Goal: Task Accomplishment & Management: Use online tool/utility

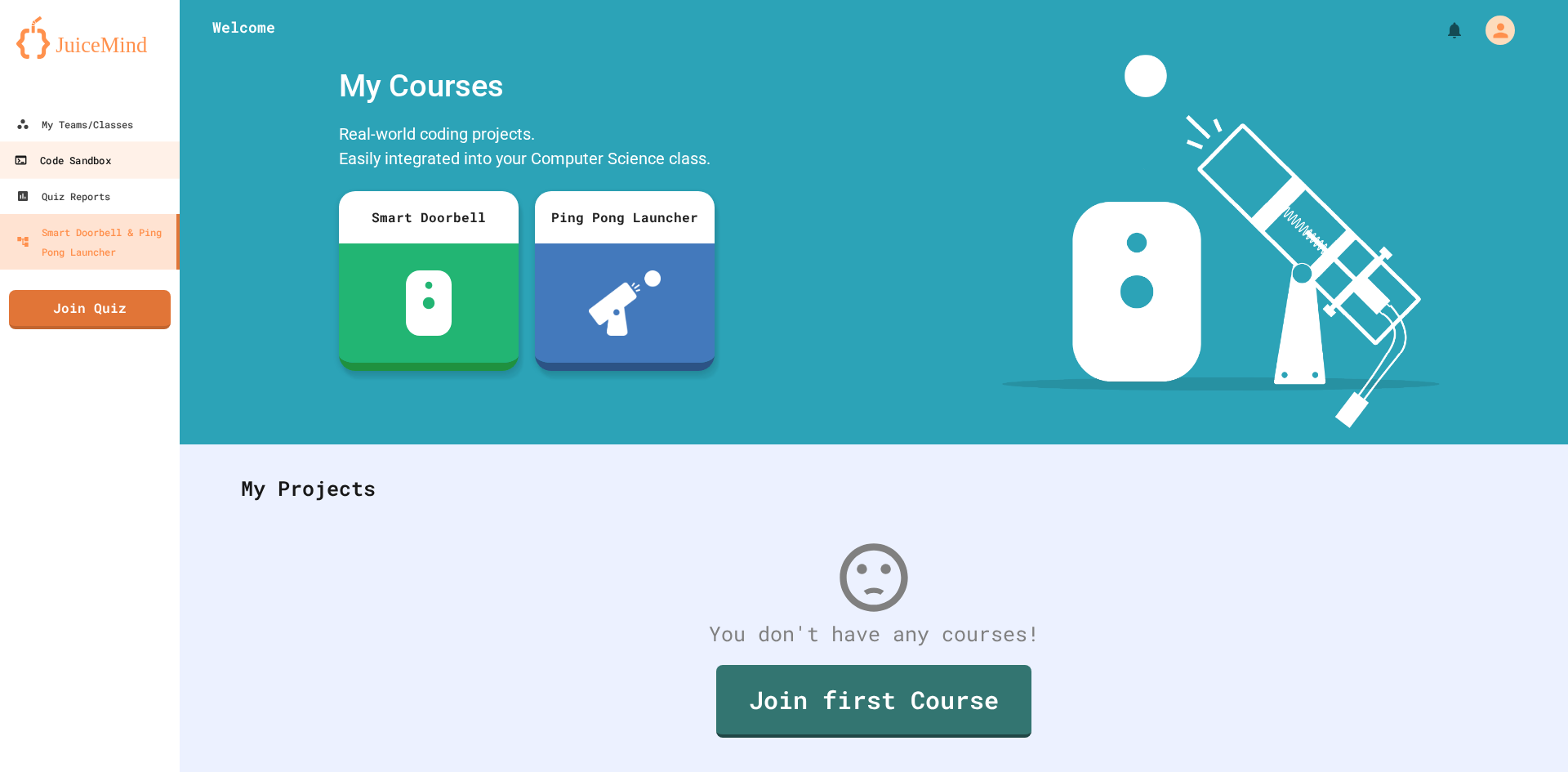
click at [105, 160] on div "Code Sandbox" at bounding box center [62, 160] width 96 height 21
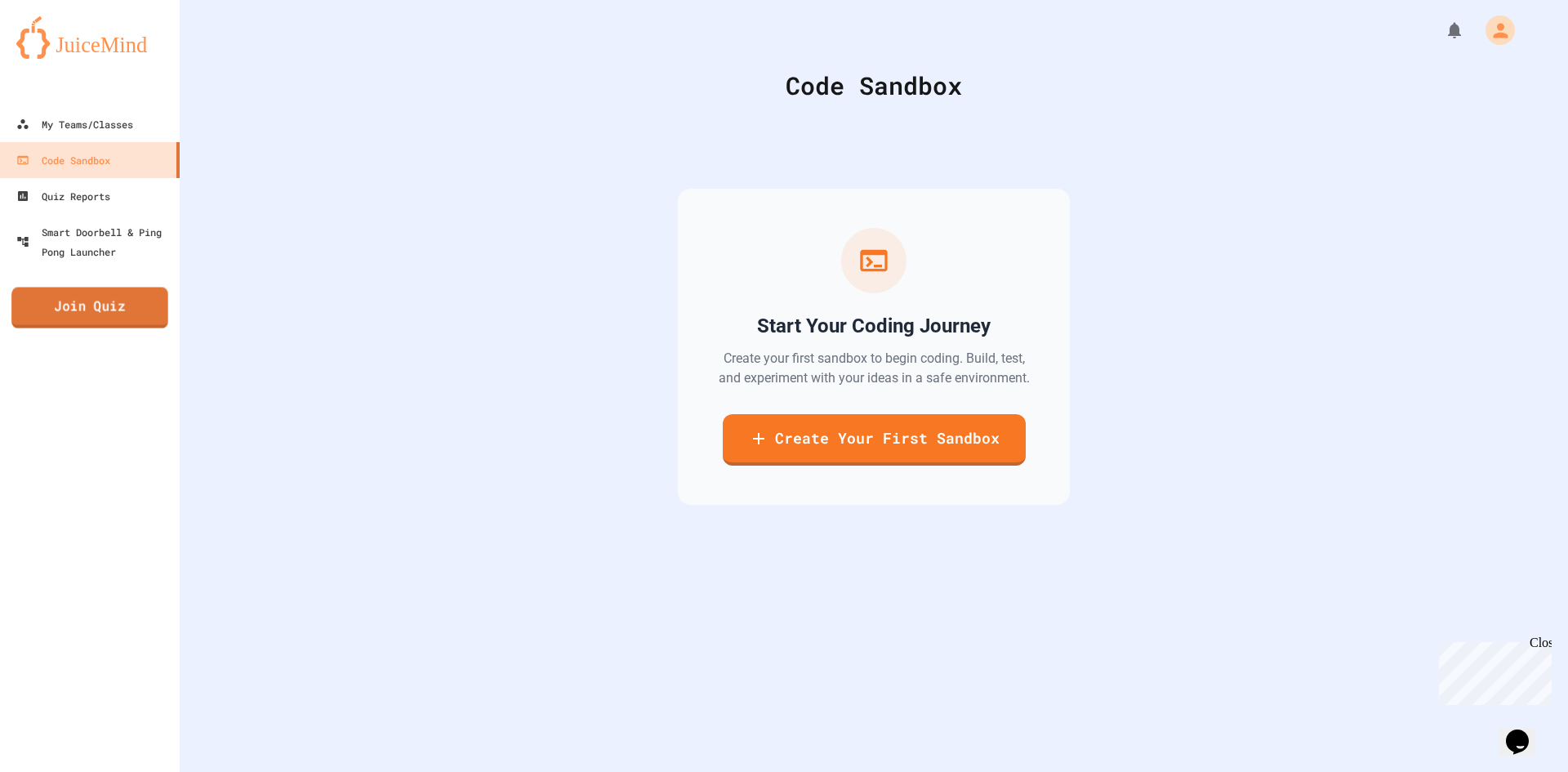
click at [109, 316] on link "Join Quiz" at bounding box center [90, 308] width 157 height 41
click at [50, 42] on img at bounding box center [90, 37] width 147 height 42
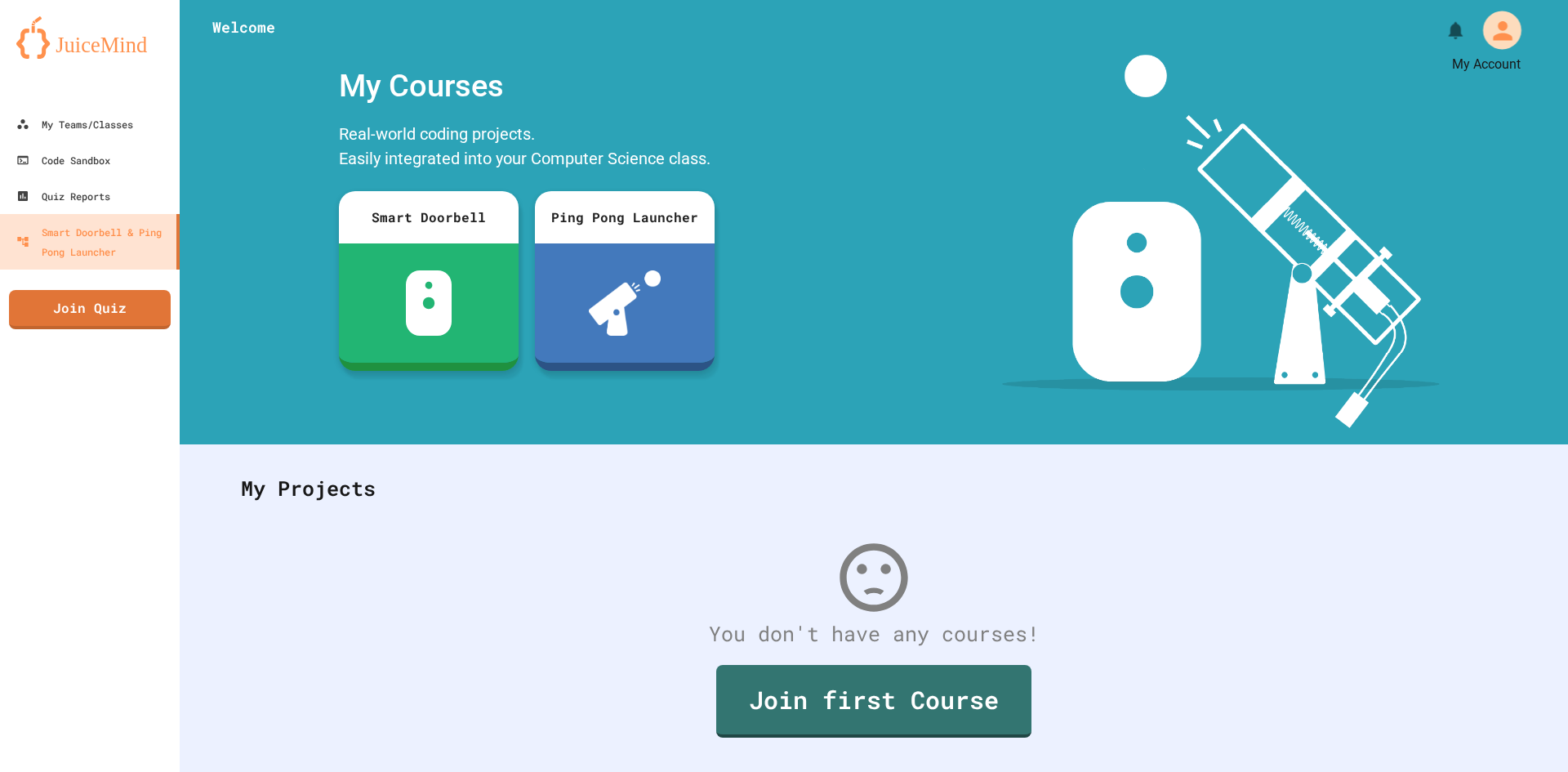
click at [1488, 32] on icon "My Account" at bounding box center [1501, 29] width 28 height 28
click at [37, 771] on div at bounding box center [784, 772] width 1568 height 0
drag, startPoint x: 37, startPoint y: 161, endPoint x: 71, endPoint y: 165, distance: 34.2
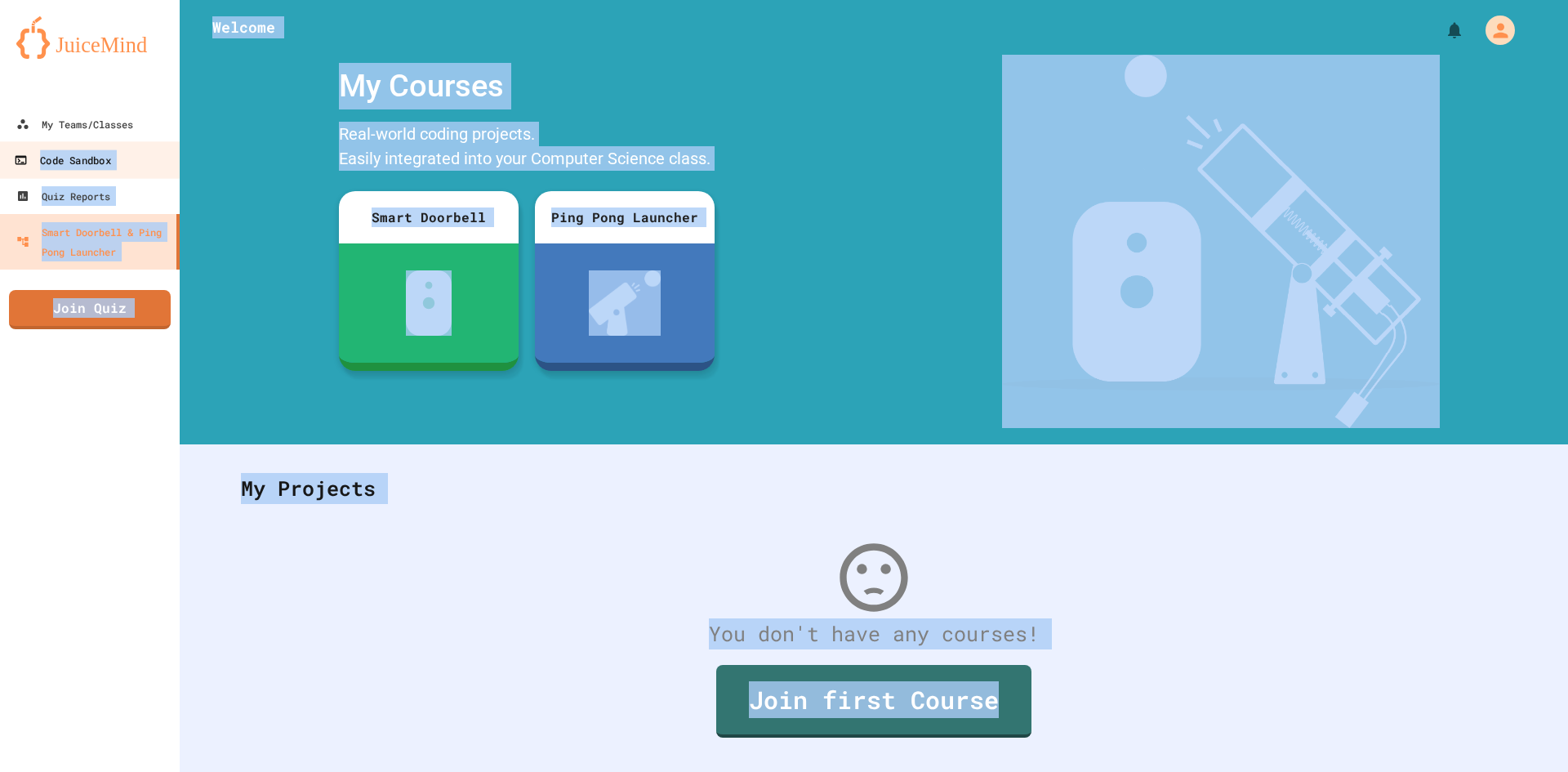
click at [81, 164] on div "Code Sandbox" at bounding box center [62, 160] width 96 height 21
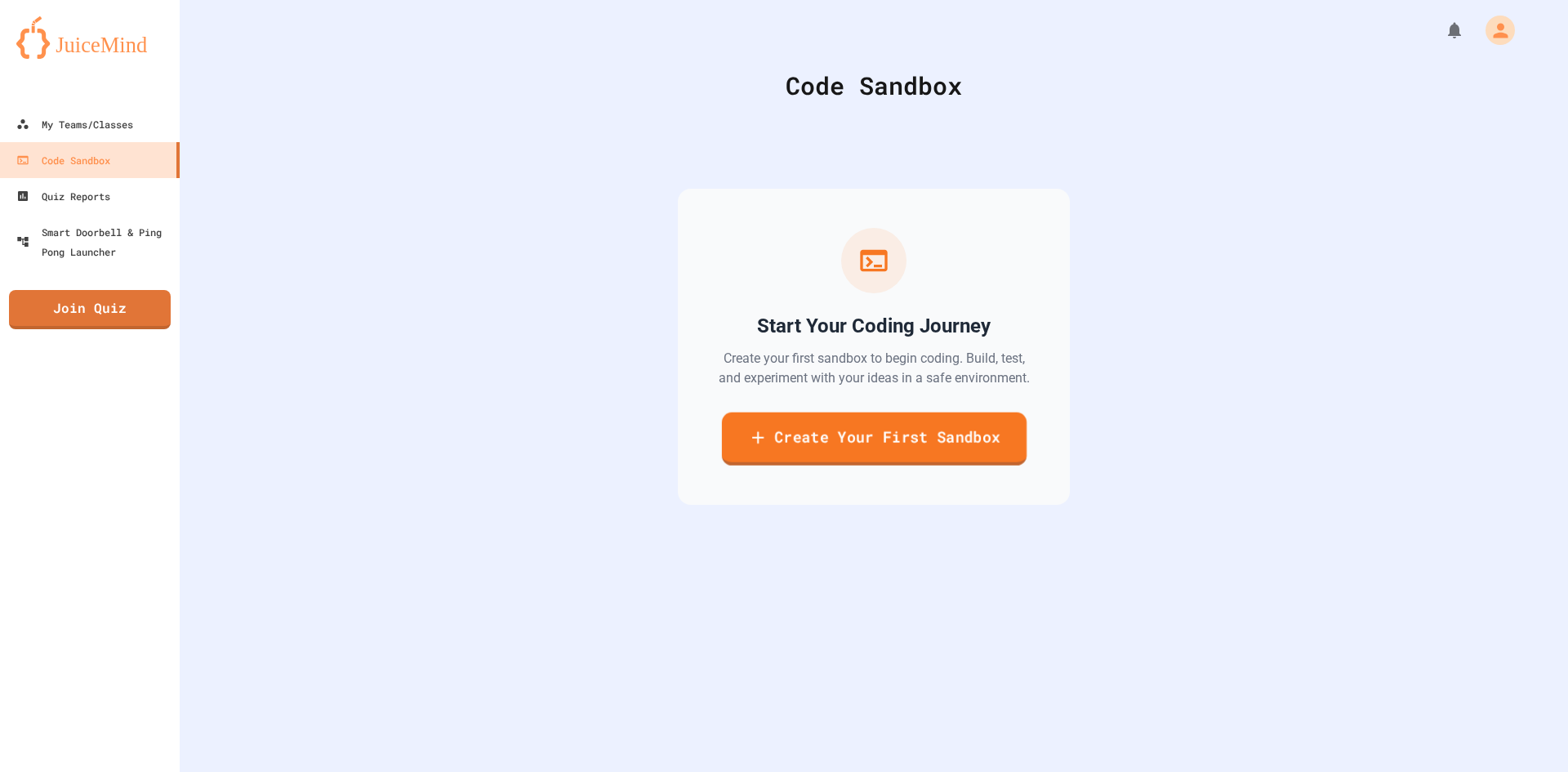
click at [931, 464] on div "Start Your Coding Journey Create your first sandbox to begin coding. Build, tes…" at bounding box center [874, 347] width 392 height 316
click at [927, 454] on link "Create Your First Sandbox" at bounding box center [874, 441] width 296 height 52
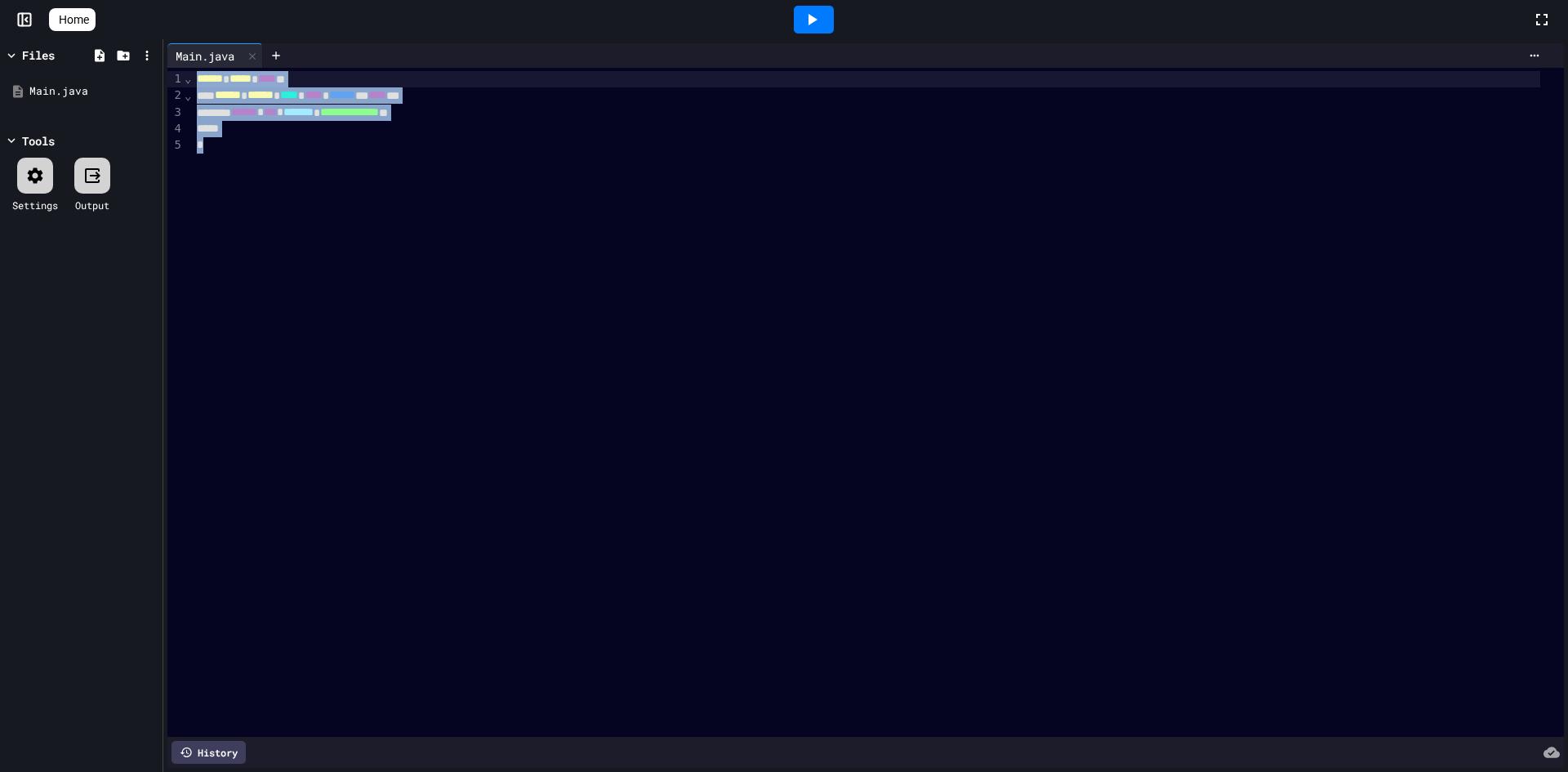
drag, startPoint x: 304, startPoint y: 165, endPoint x: 184, endPoint y: 73, distance: 151.2
click at [184, 73] on div "**********" at bounding box center [866, 402] width 1397 height 669
click at [350, 228] on div "**********" at bounding box center [878, 402] width 1372 height 669
